Goal: Browse casually

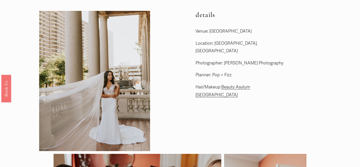
scroll to position [24, 0]
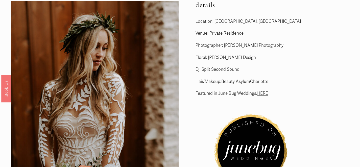
scroll to position [15, 0]
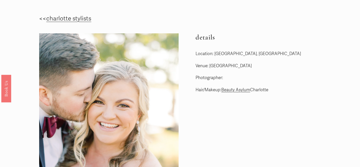
scroll to position [20, 0]
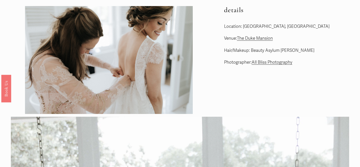
scroll to position [20, 0]
